Goal: Task Accomplishment & Management: Complete application form

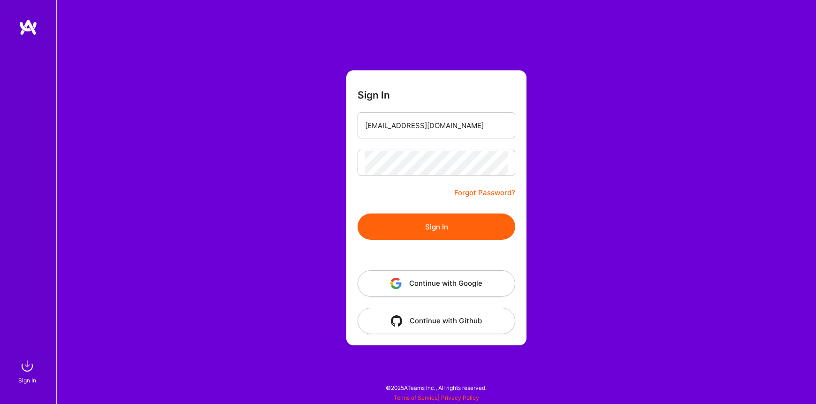
click at [435, 223] on button "Sign In" at bounding box center [437, 226] width 158 height 26
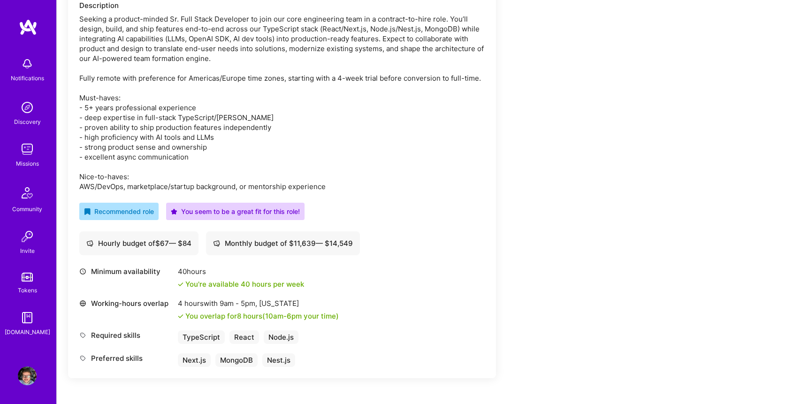
scroll to position [177, 0]
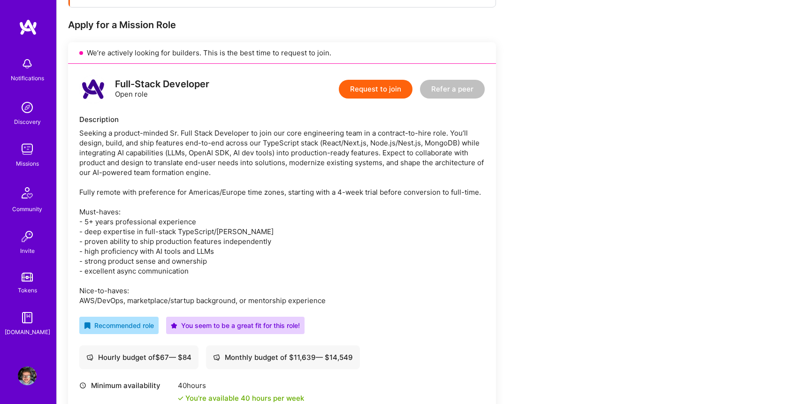
click at [372, 94] on button "Request to join" at bounding box center [376, 89] width 74 height 19
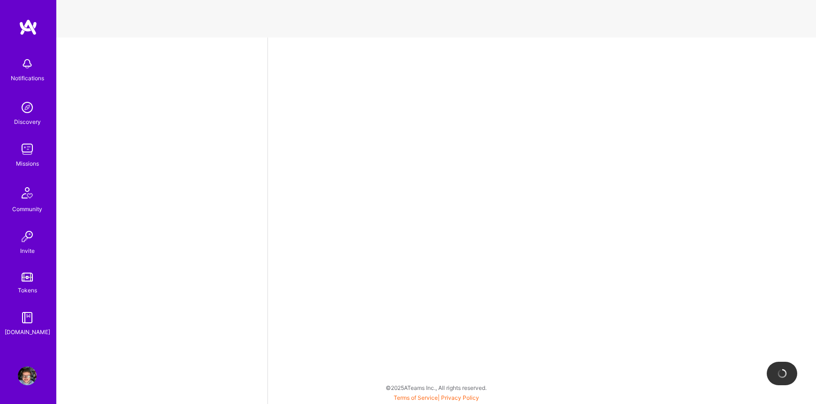
select select "BR"
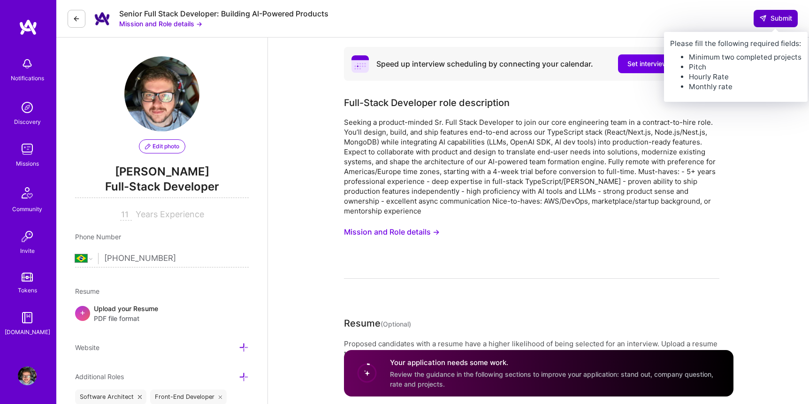
click at [785, 19] on span "Submit" at bounding box center [775, 18] width 33 height 9
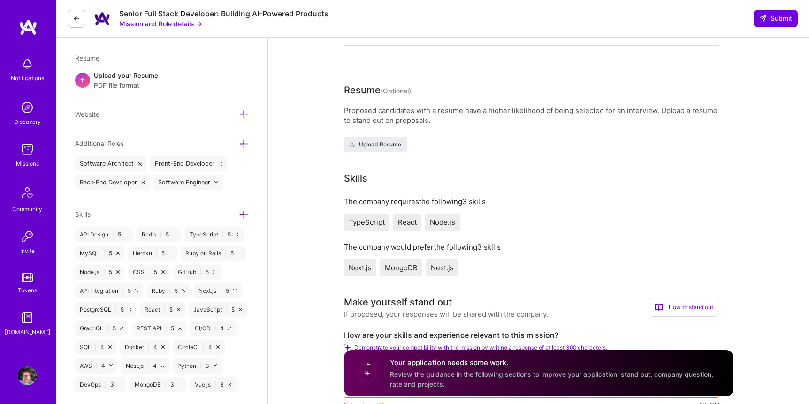
scroll to position [23, 0]
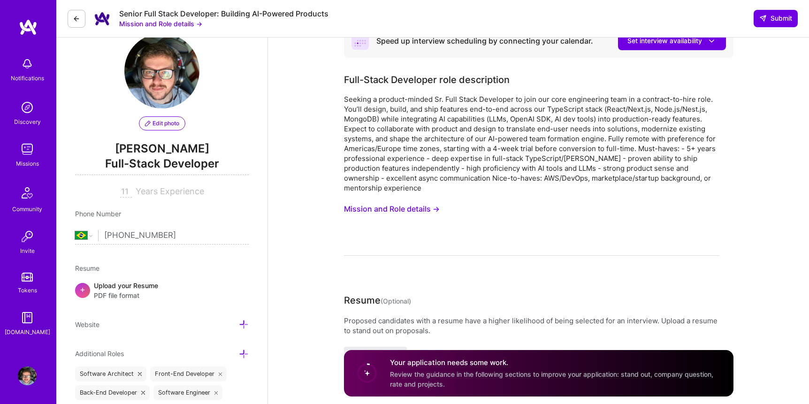
click at [390, 208] on button "Mission and Role details →" at bounding box center [392, 208] width 96 height 17
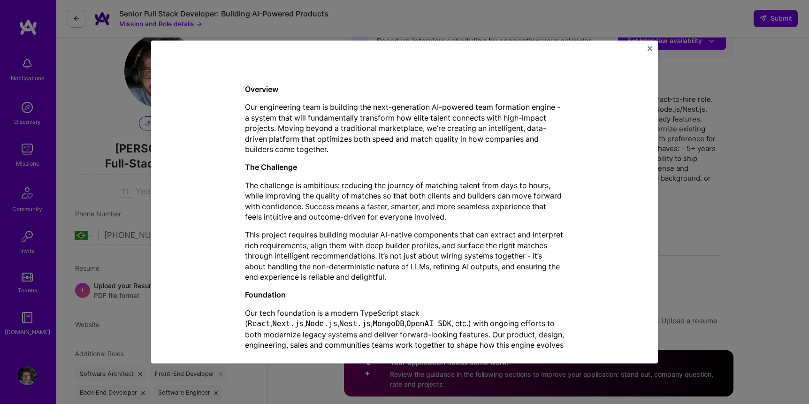
scroll to position [334, 0]
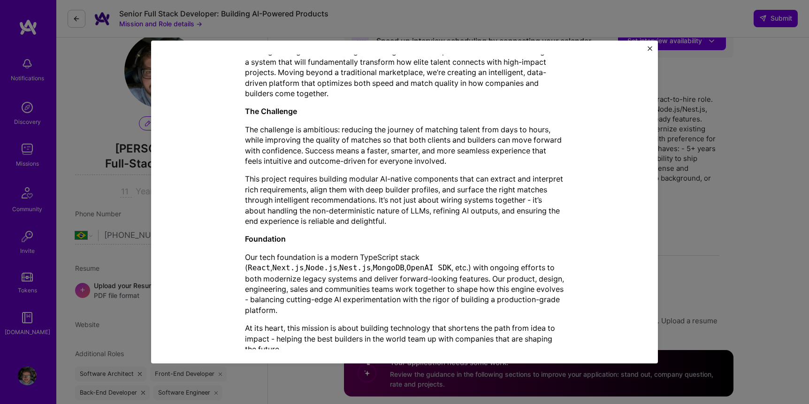
click at [649, 49] on img "Close" at bounding box center [650, 48] width 5 height 5
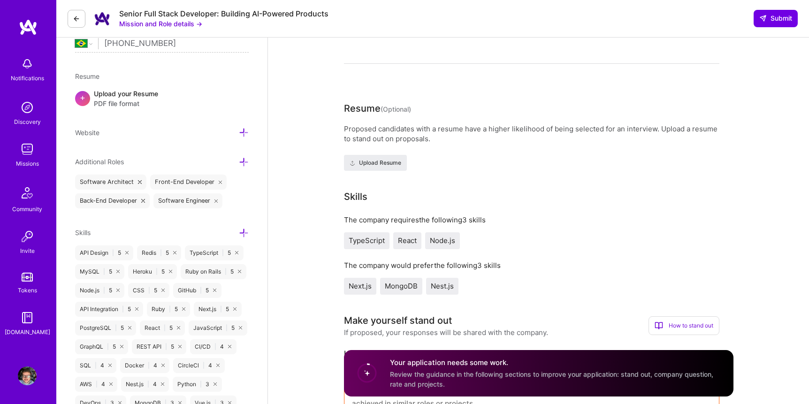
scroll to position [167, 0]
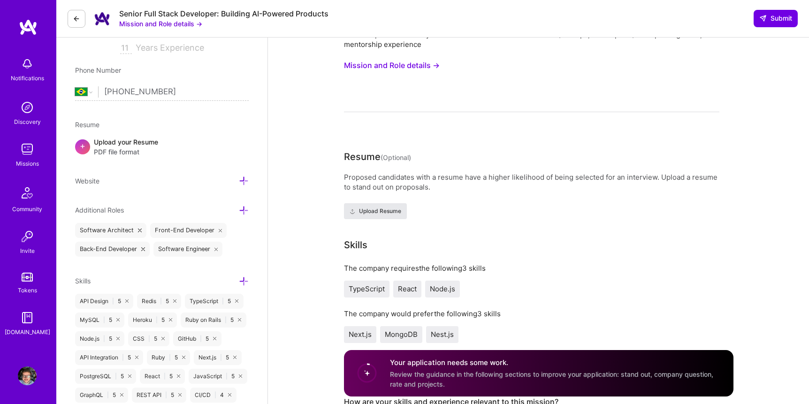
click at [386, 217] on button "Upload Resume" at bounding box center [375, 211] width 63 height 16
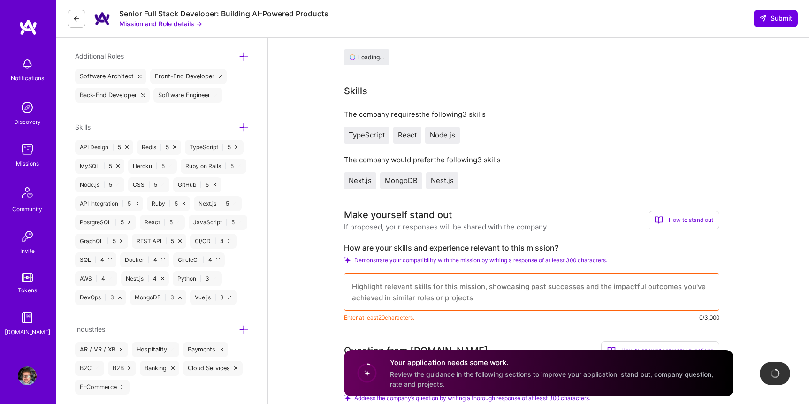
scroll to position [435, 0]
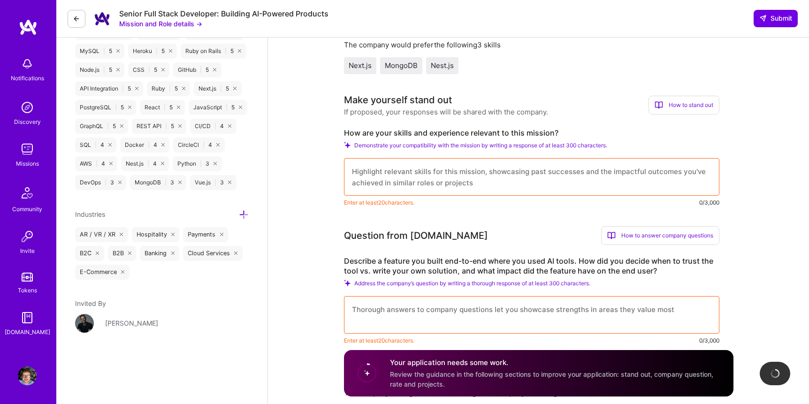
click at [473, 177] on textarea at bounding box center [531, 177] width 375 height 38
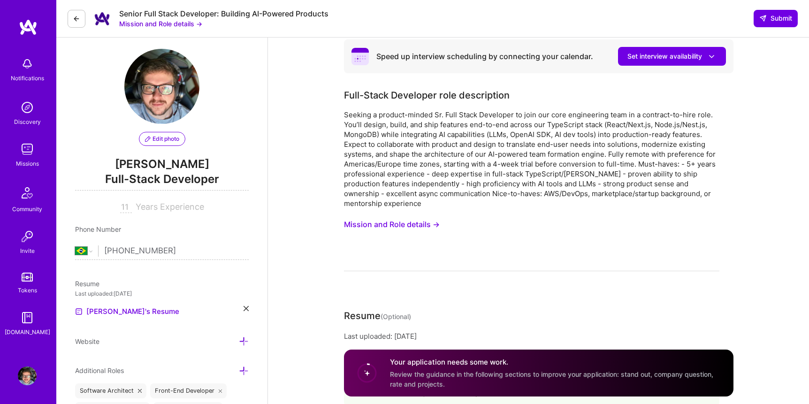
scroll to position [0, 0]
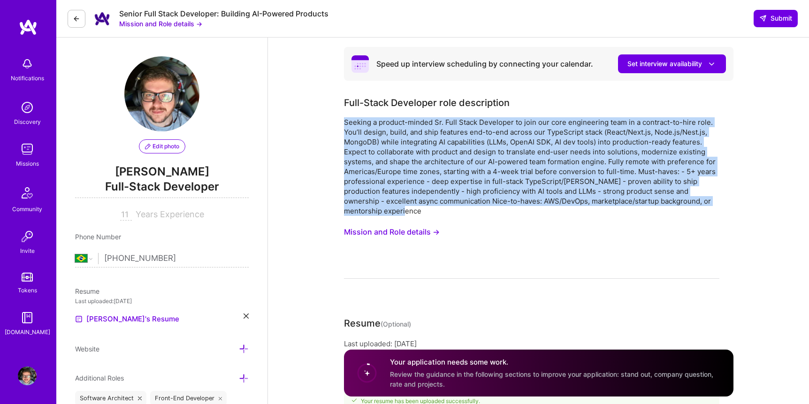
drag, startPoint x: 350, startPoint y: 145, endPoint x: 340, endPoint y: 124, distance: 22.5
copy div "Seeking a product-minded Sr. Full Stack Developer to join our core engineering …"
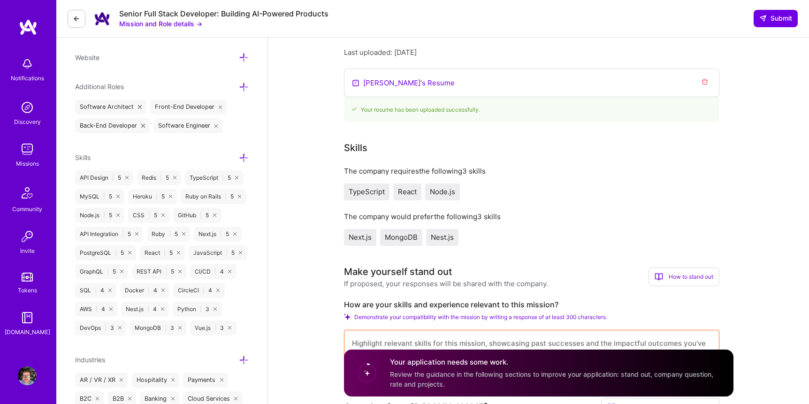
scroll to position [404, 0]
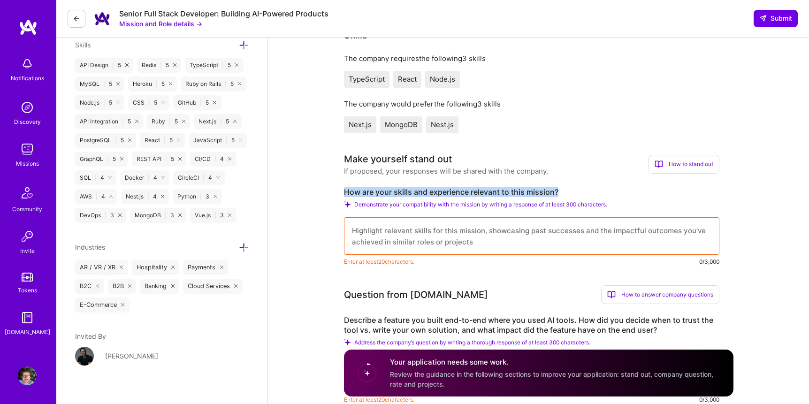
drag, startPoint x: 563, startPoint y: 190, endPoint x: 339, endPoint y: 189, distance: 224.3
copy label "How are your skills and experience relevant to this mission?"
click at [453, 233] on textarea at bounding box center [531, 236] width 375 height 38
paste textarea "5+ years shipping end‑to‑end in TypeScript (React/Next.js, Node/Nest, MongoDB).…"
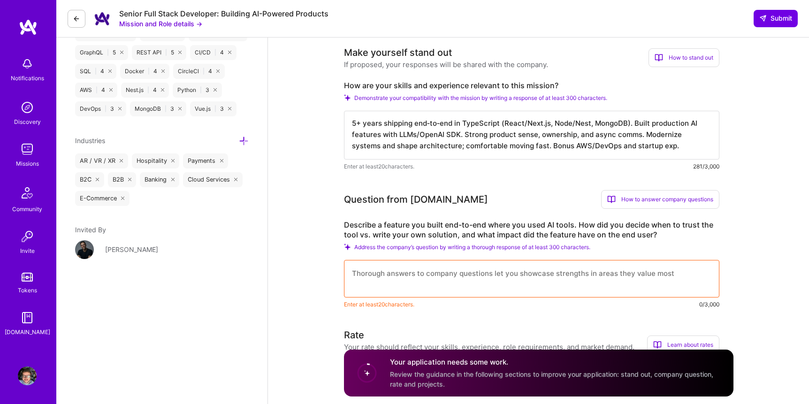
scroll to position [559, 0]
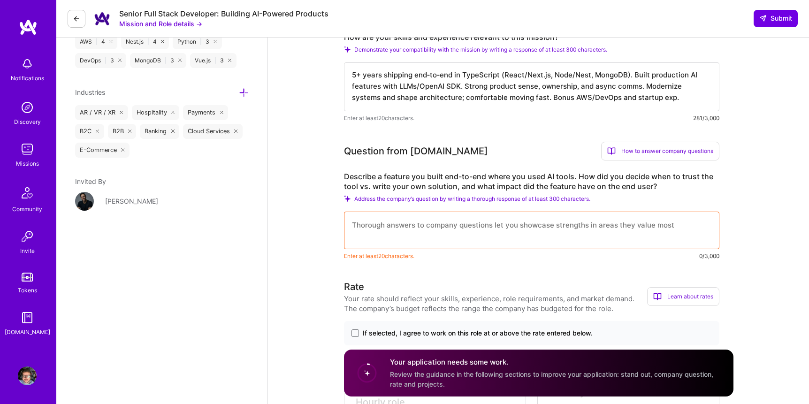
type textarea "5+ years shipping end‑to‑end in TypeScript (React/Next.js, Node/Nest, MongoDB).…"
click at [459, 181] on label "Describe a feature you built end-to-end where you used AI tools. How did you de…" at bounding box center [531, 182] width 375 height 20
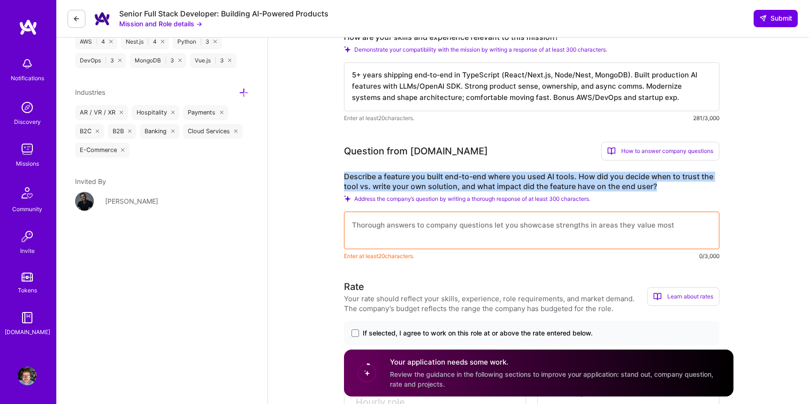
drag, startPoint x: 657, startPoint y: 185, endPoint x: 352, endPoint y: 171, distance: 305.8
click at [352, 171] on div "Question from [DOMAIN_NAME] How to answer company questions Mastering company q…" at bounding box center [531, 201] width 375 height 119
copy label "Describe a feature you built end-to-end where you used AI tools. How did you de…"
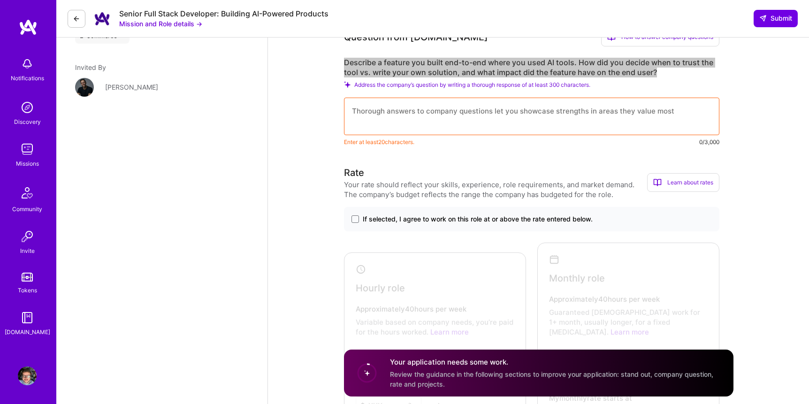
scroll to position [786, 0]
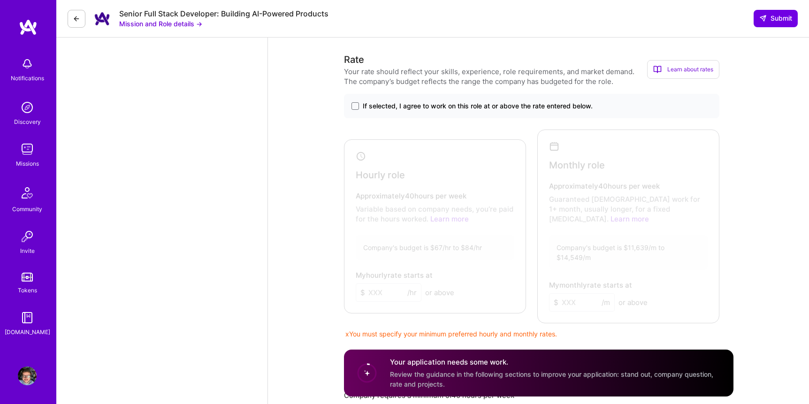
click at [381, 105] on span "If selected, I agree to work on this role at or above the rate entered below." at bounding box center [478, 105] width 230 height 9
click at [0, 0] on input "If selected, I agree to work on this role at or above the rate entered below." at bounding box center [0, 0] width 0 height 0
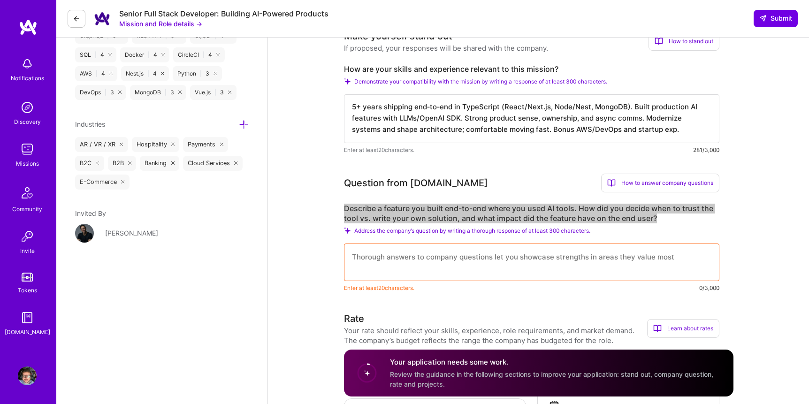
scroll to position [550, 0]
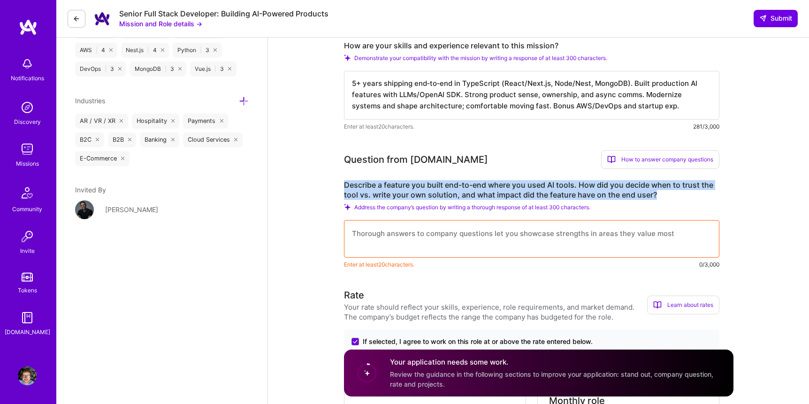
click at [416, 236] on textarea at bounding box center [531, 239] width 375 height 38
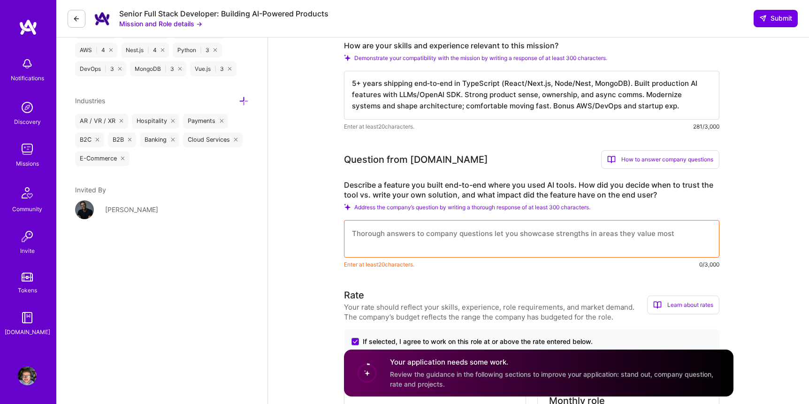
click at [416, 236] on textarea at bounding box center [531, 239] width 375 height 38
paste textarea "Problem: Built AI triage for referral intake—summarize chats/docs, extract enti…"
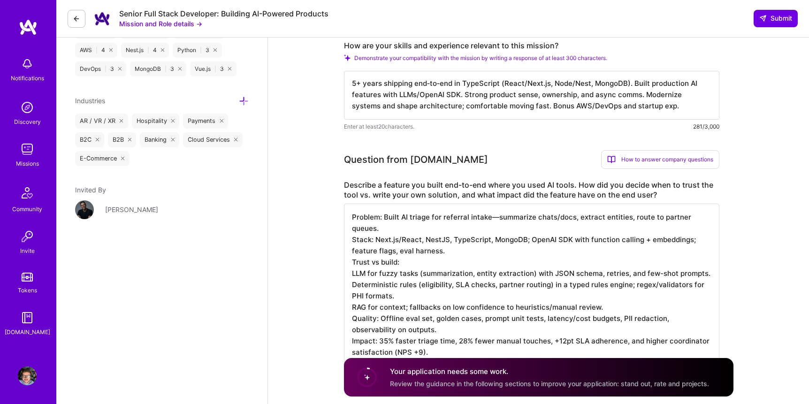
scroll to position [1, 0]
type textarea "Problem: Built AI triage for referral intake—summarize chats/docs, extract enti…"
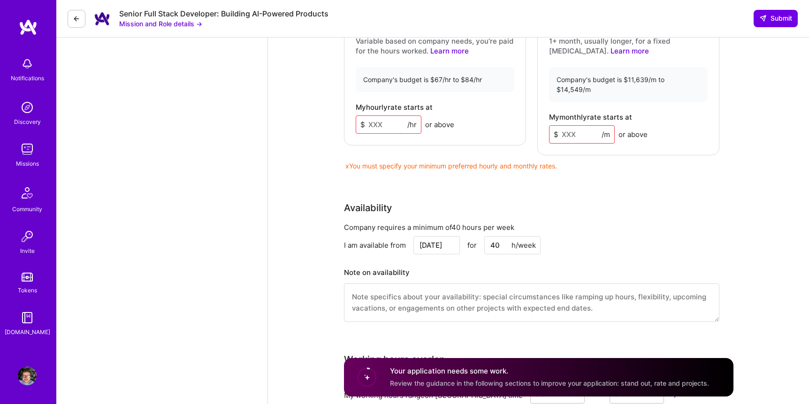
scroll to position [741, 0]
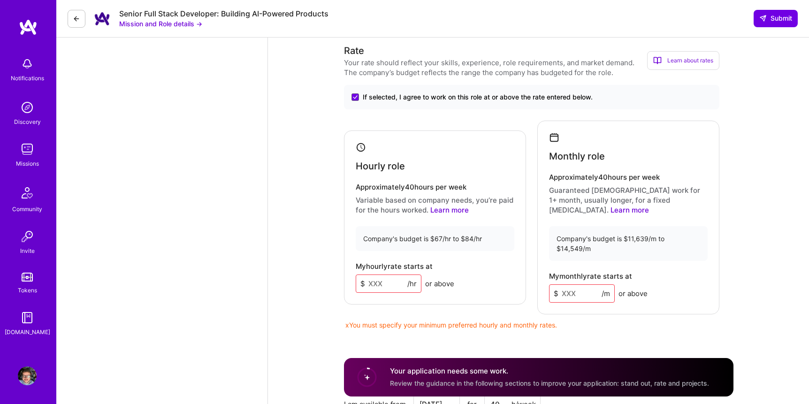
click at [391, 274] on input at bounding box center [389, 283] width 66 height 18
type input "75"
click at [575, 284] on input at bounding box center [582, 293] width 66 height 18
type input "12000"
click at [717, 299] on div "Rate Your rate should reflect your skills, experience, role requirements, and m…" at bounding box center [538, 261] width 389 height 434
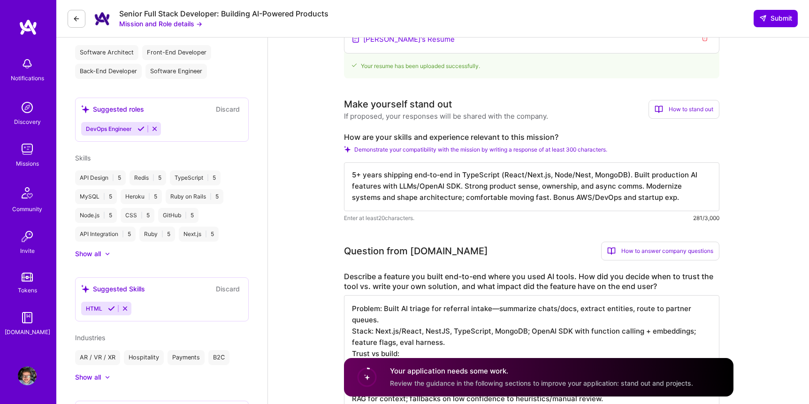
scroll to position [0, 0]
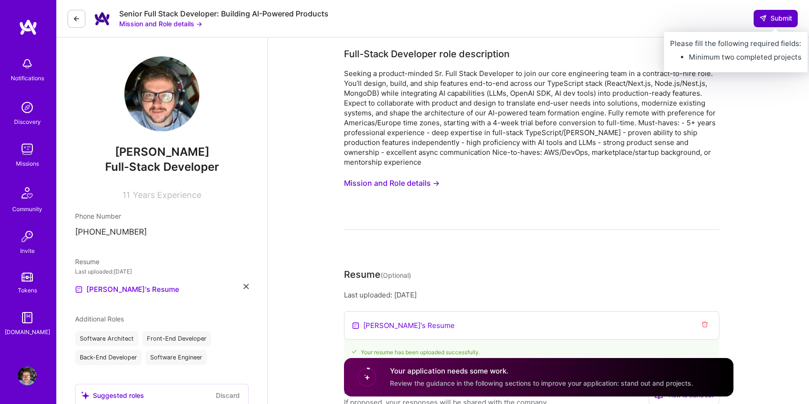
click at [765, 22] on icon at bounding box center [763, 19] width 8 height 8
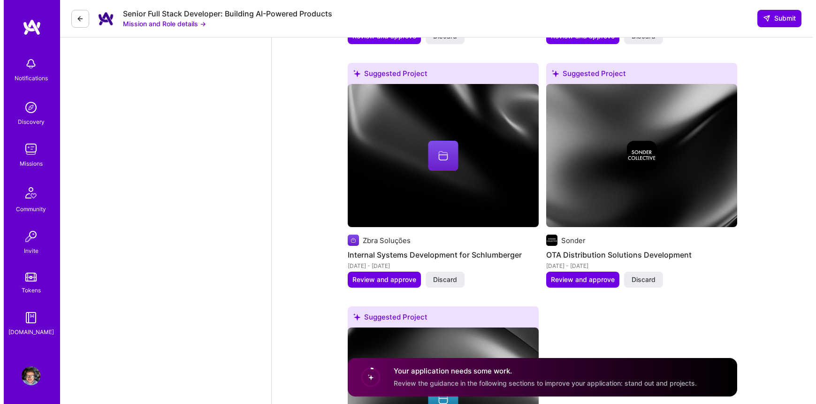
scroll to position [1580, 0]
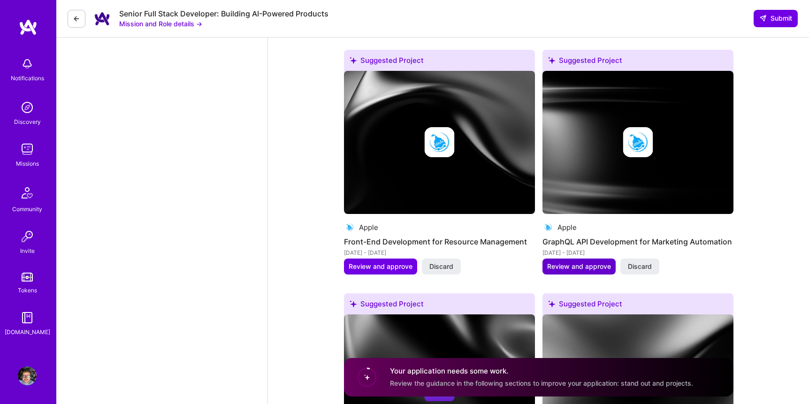
click at [574, 262] on span "Review and approve" at bounding box center [579, 266] width 64 height 9
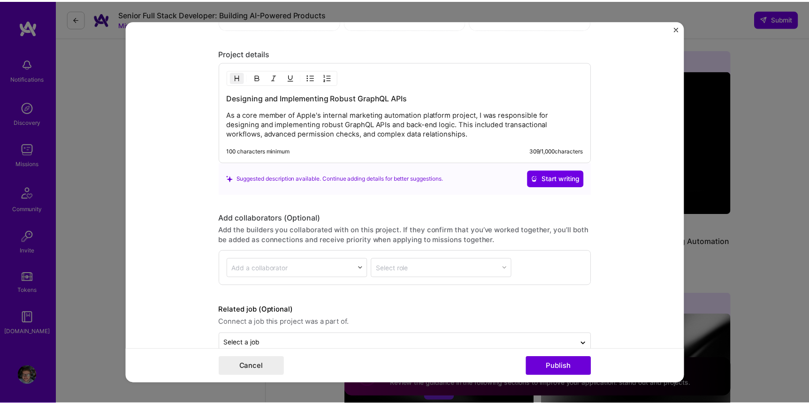
scroll to position [969, 0]
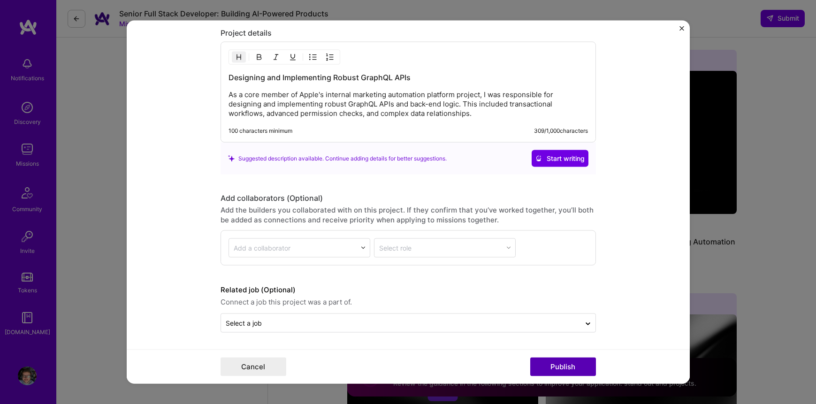
click at [580, 366] on button "Publish" at bounding box center [563, 367] width 66 height 19
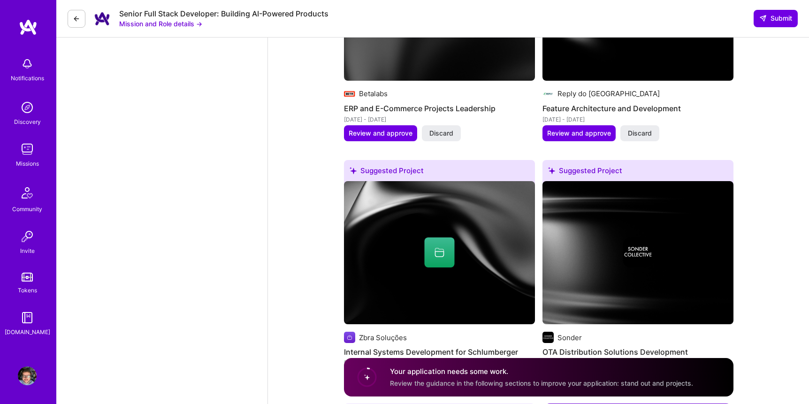
scroll to position [1458, 0]
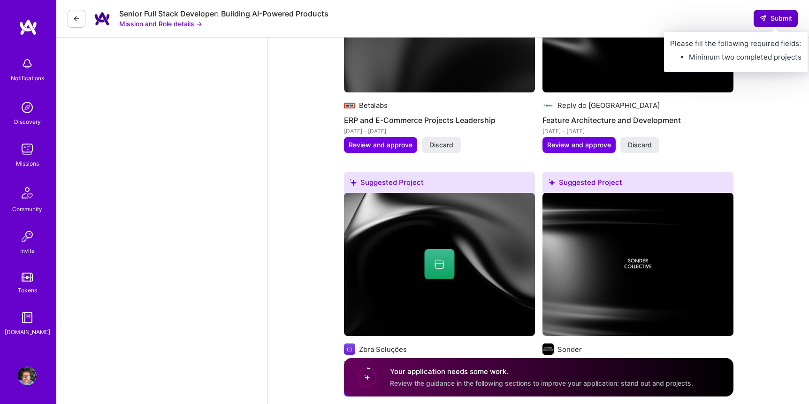
click at [778, 19] on span "Submit" at bounding box center [775, 18] width 33 height 9
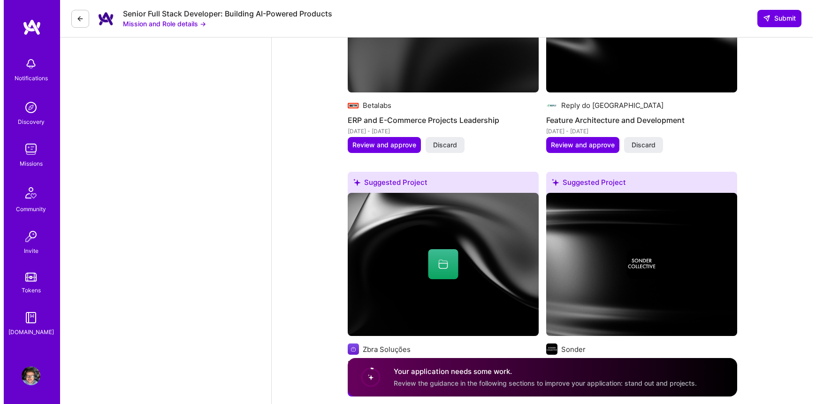
scroll to position [1619, 0]
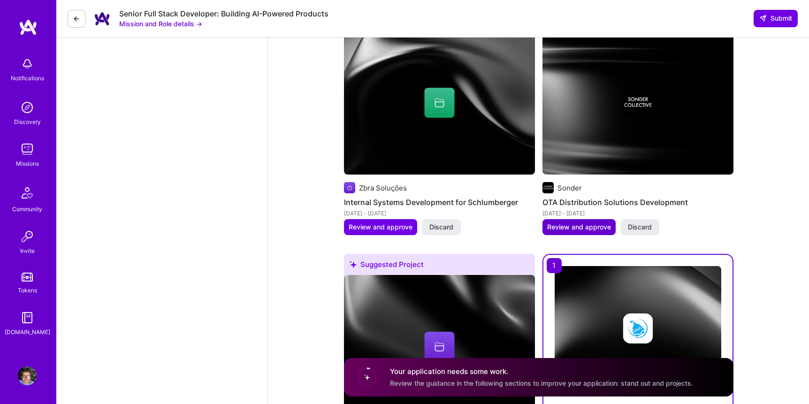
click at [585, 222] on span "Review and approve" at bounding box center [579, 226] width 64 height 9
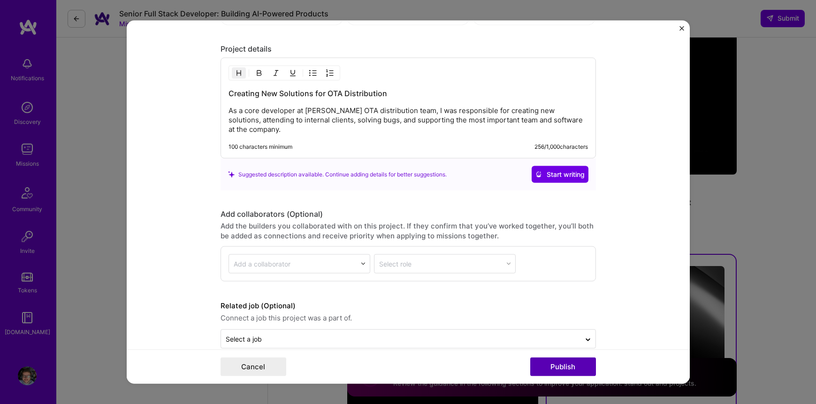
click at [570, 365] on button "Publish" at bounding box center [563, 367] width 66 height 19
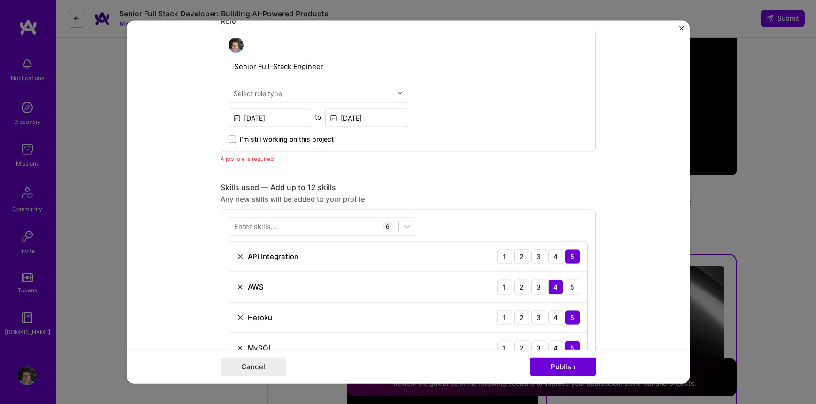
scroll to position [315, 0]
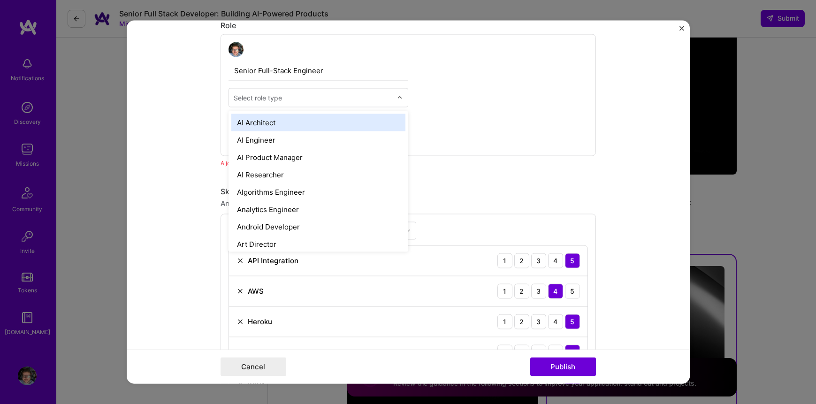
click at [352, 107] on div "Select role type" at bounding box center [319, 97] width 180 height 19
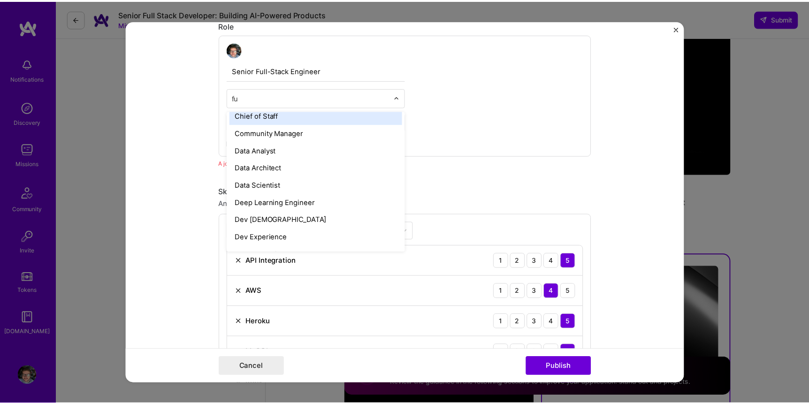
scroll to position [0, 0]
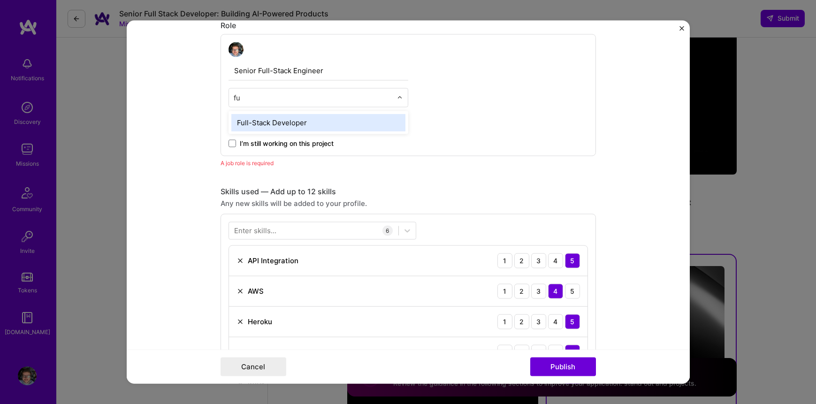
type input "ful"
click at [359, 122] on div "Full-Stack Developer" at bounding box center [318, 122] width 174 height 17
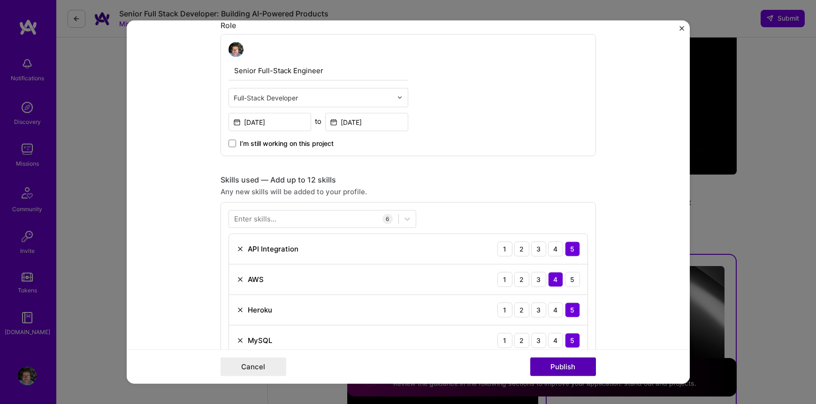
click at [573, 364] on button "Publish" at bounding box center [563, 367] width 66 height 19
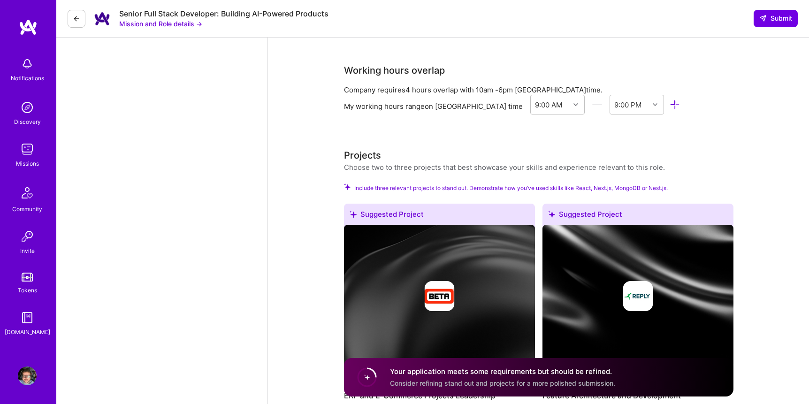
scroll to position [1278, 0]
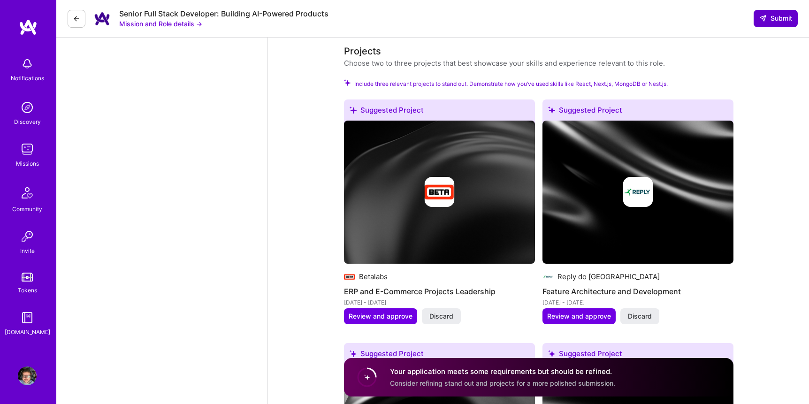
click at [763, 10] on button "Submit" at bounding box center [776, 18] width 44 height 17
click at [766, 16] on icon at bounding box center [763, 19] width 8 height 8
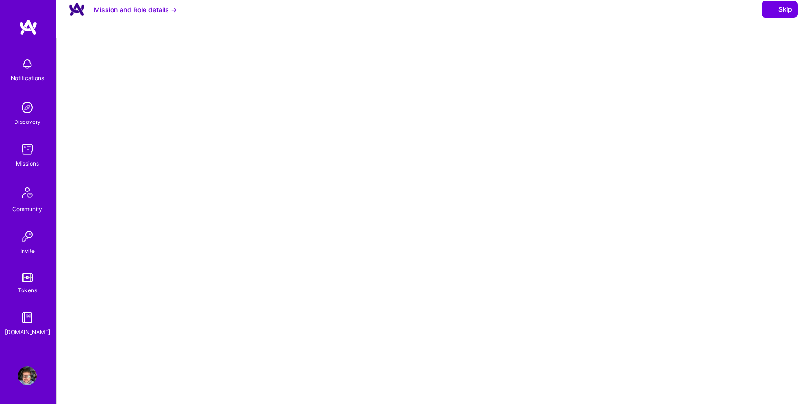
select select "BR"
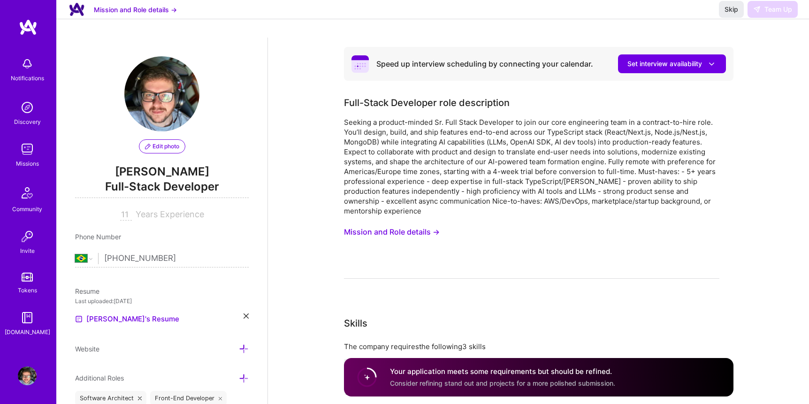
click at [350, 72] on div "Speed up interview scheduling by connecting your calendar. Set interview availa…" at bounding box center [538, 64] width 389 height 34
click at [779, 18] on div "Skip Team Up" at bounding box center [758, 9] width 79 height 17
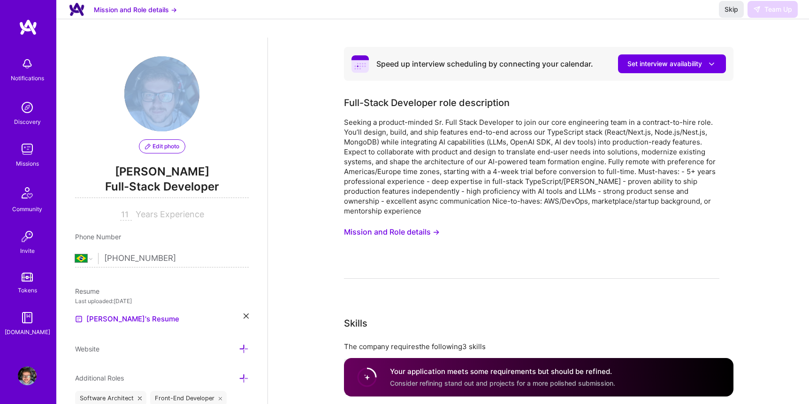
click at [779, 18] on div "Skip Team Up" at bounding box center [758, 9] width 79 height 17
click at [707, 65] on icon at bounding box center [712, 64] width 10 height 10
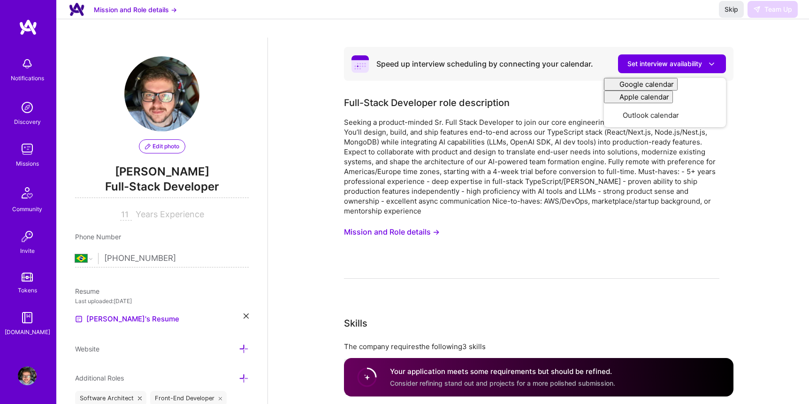
click at [778, 18] on div "Skip Team Up" at bounding box center [758, 9] width 79 height 17
click at [738, 18] on button "Skip" at bounding box center [731, 9] width 25 height 17
